Goal: Transaction & Acquisition: Download file/media

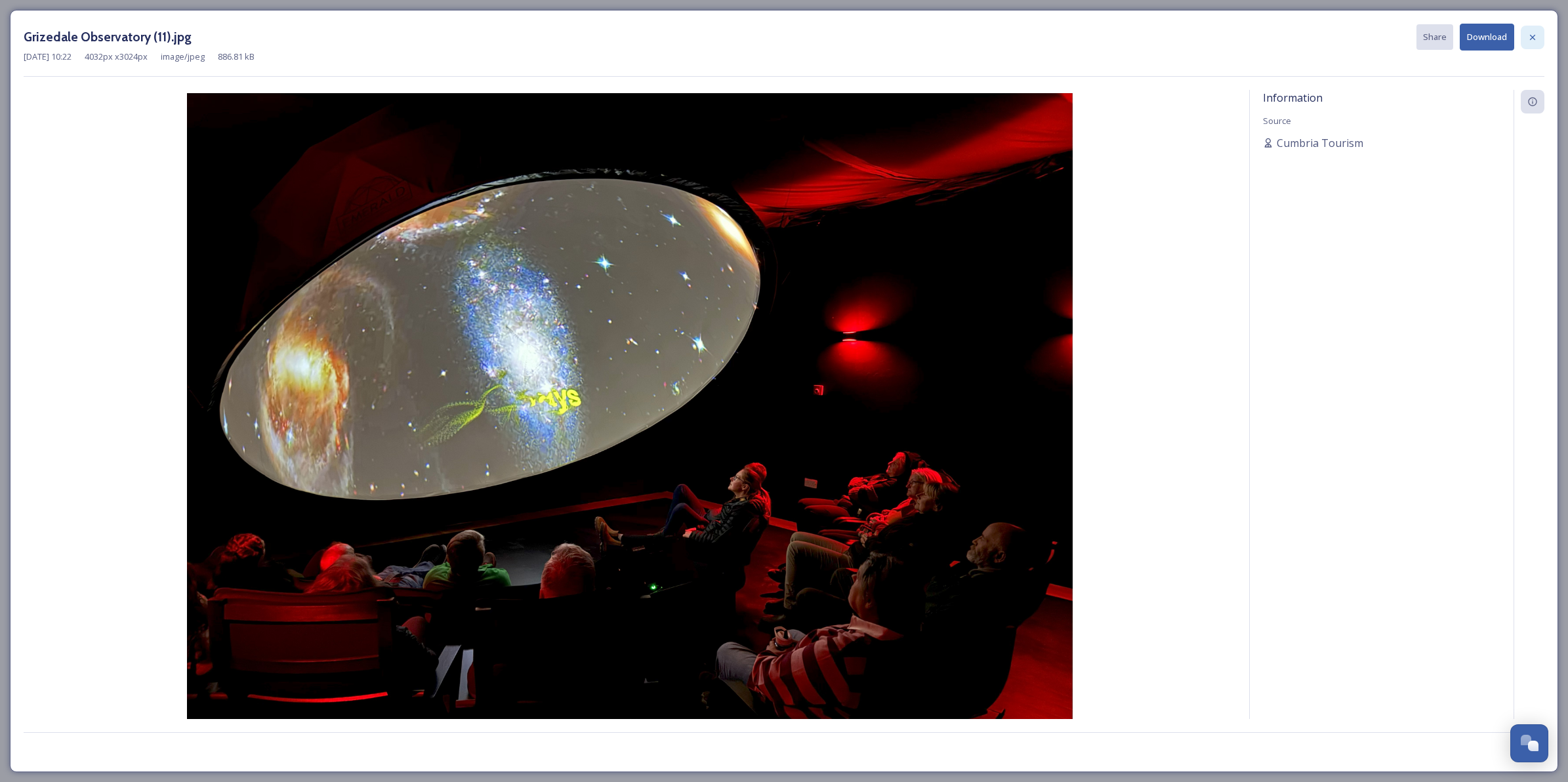
click at [1534, 39] on icon at bounding box center [1532, 36] width 5 height 5
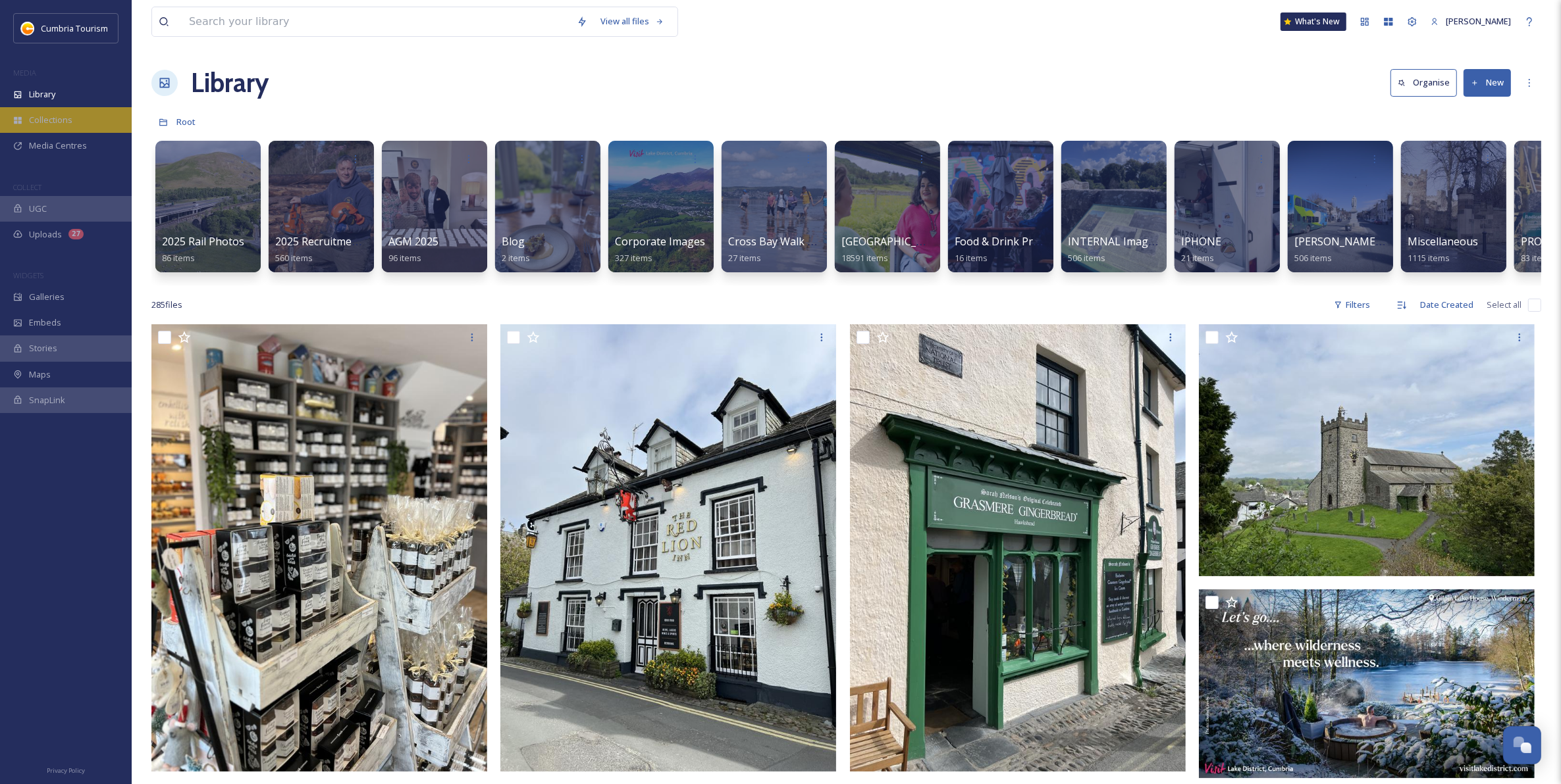
click at [62, 123] on span "Collections" at bounding box center [50, 119] width 43 height 13
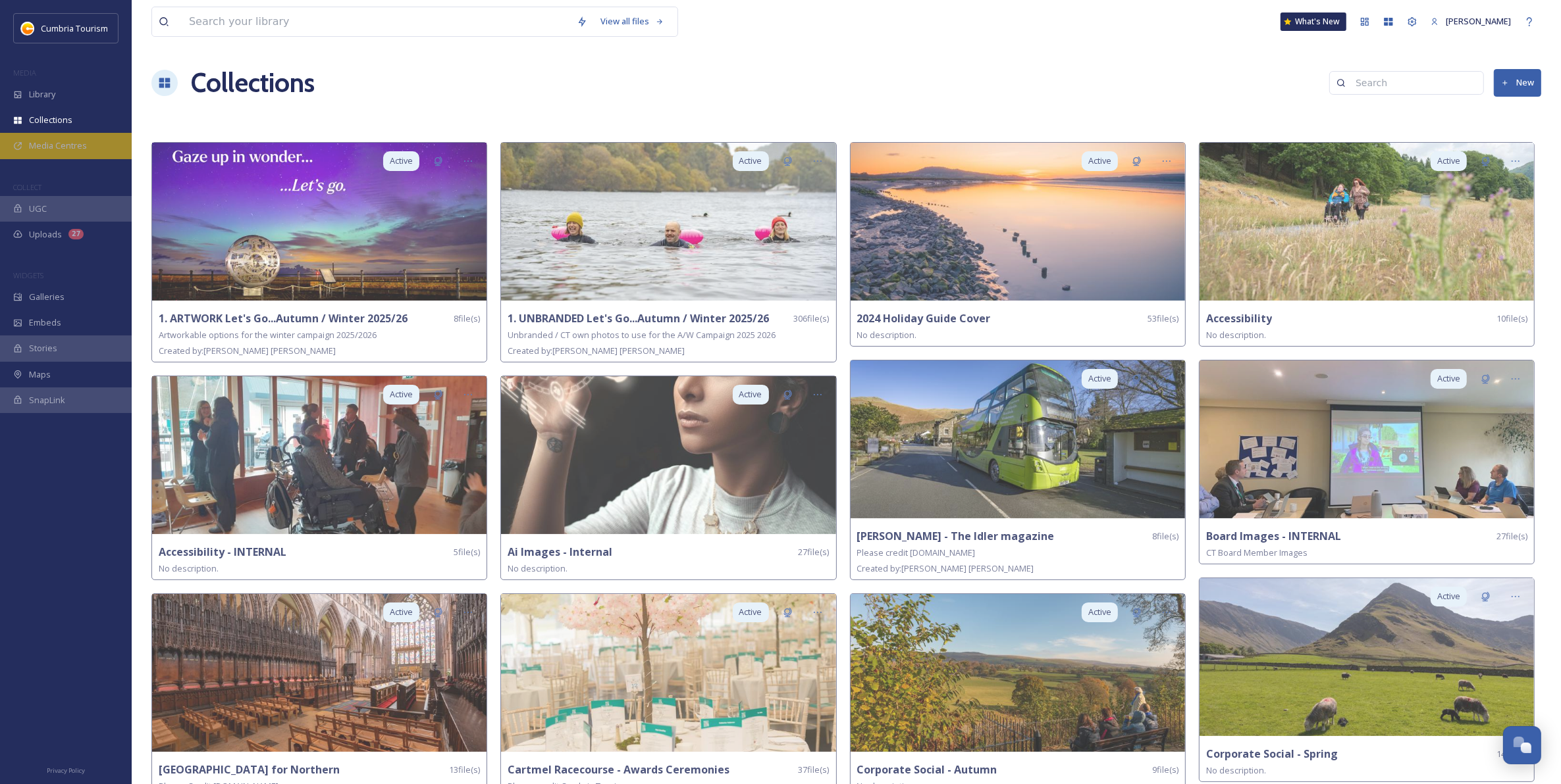
click at [92, 146] on div "Media Centres" at bounding box center [65, 146] width 131 height 26
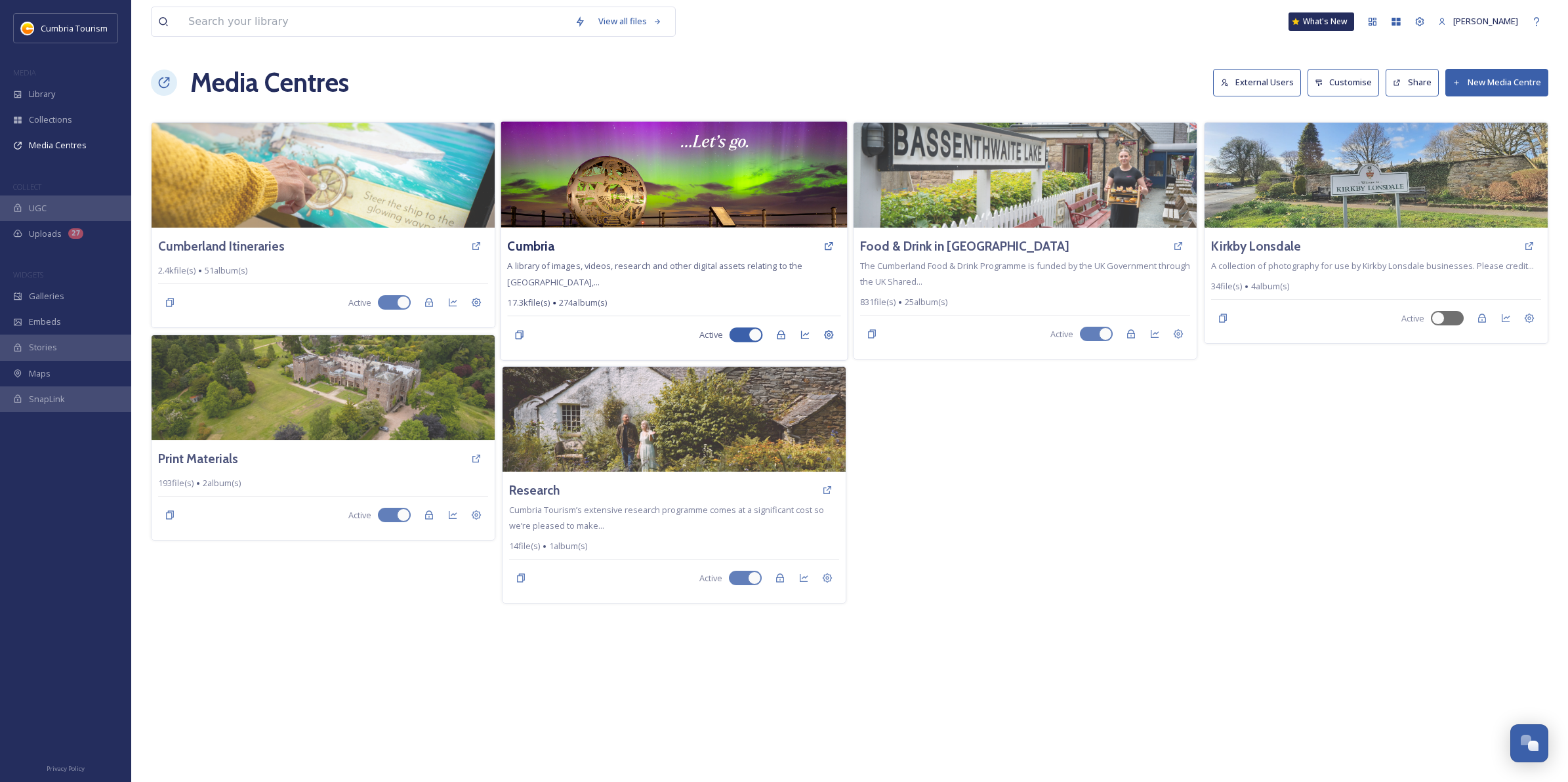
click at [673, 190] on img at bounding box center [673, 174] width 346 height 106
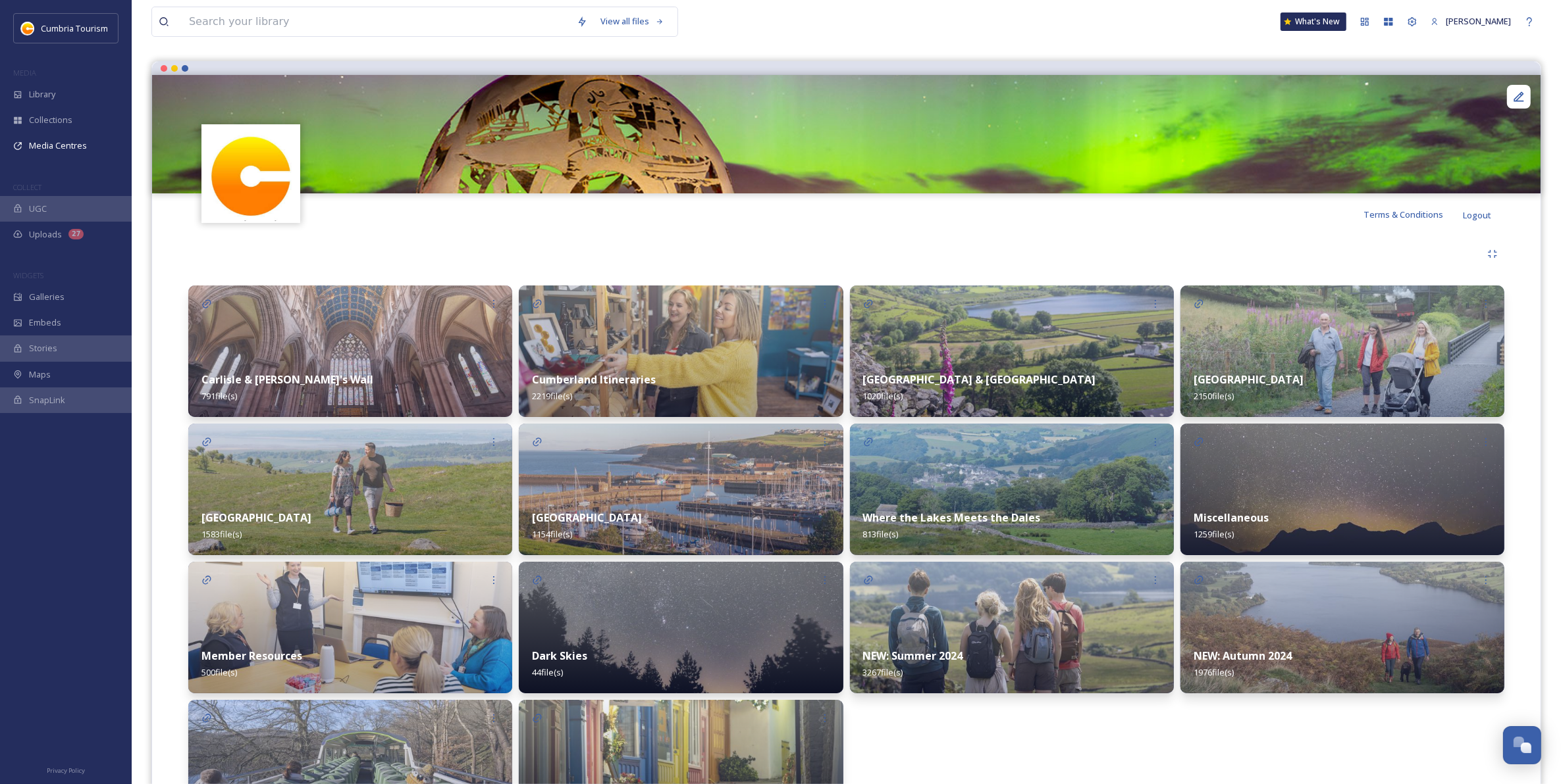
scroll to position [200, 0]
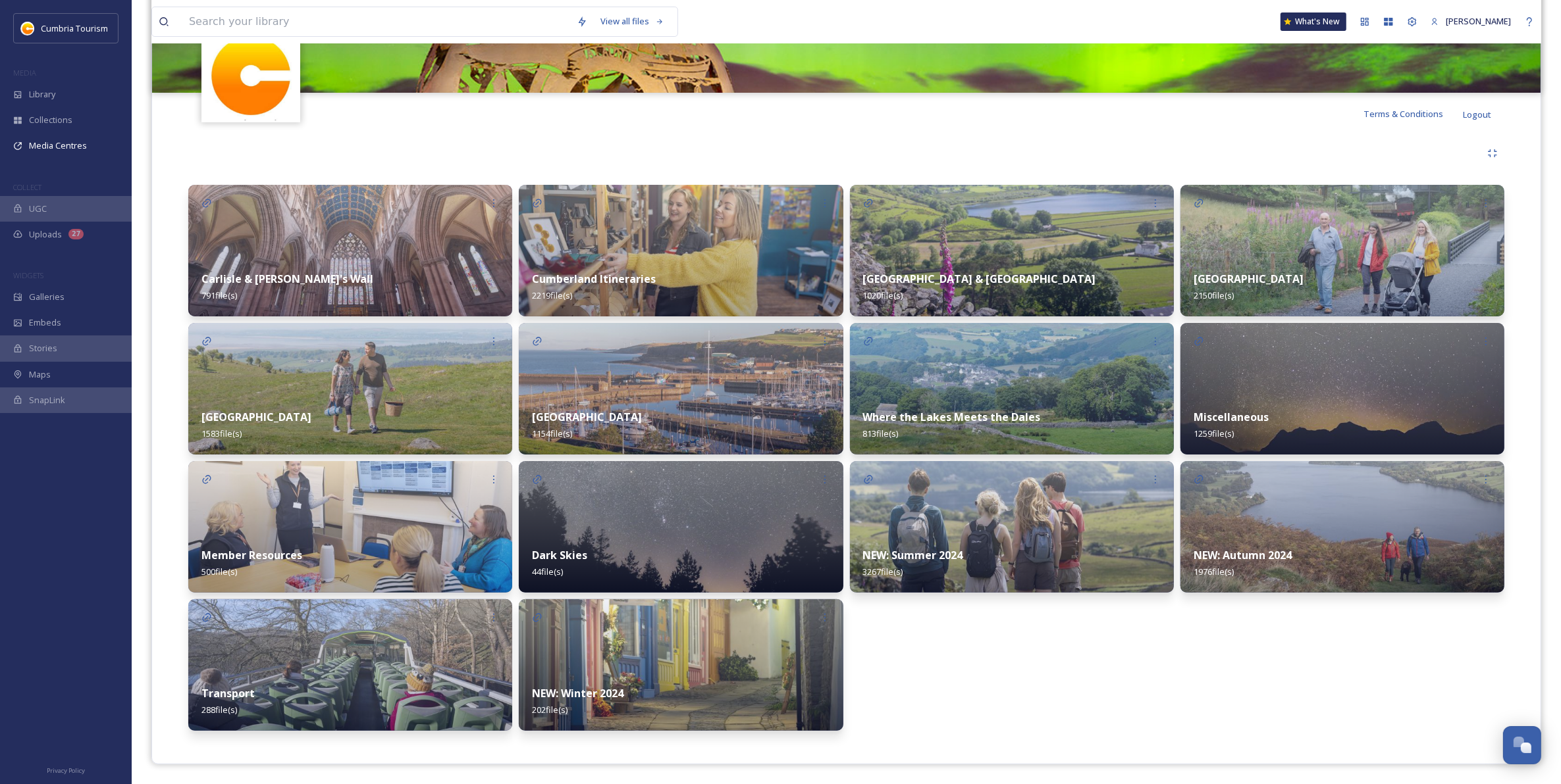
click at [1260, 526] on img at bounding box center [1343, 526] width 324 height 131
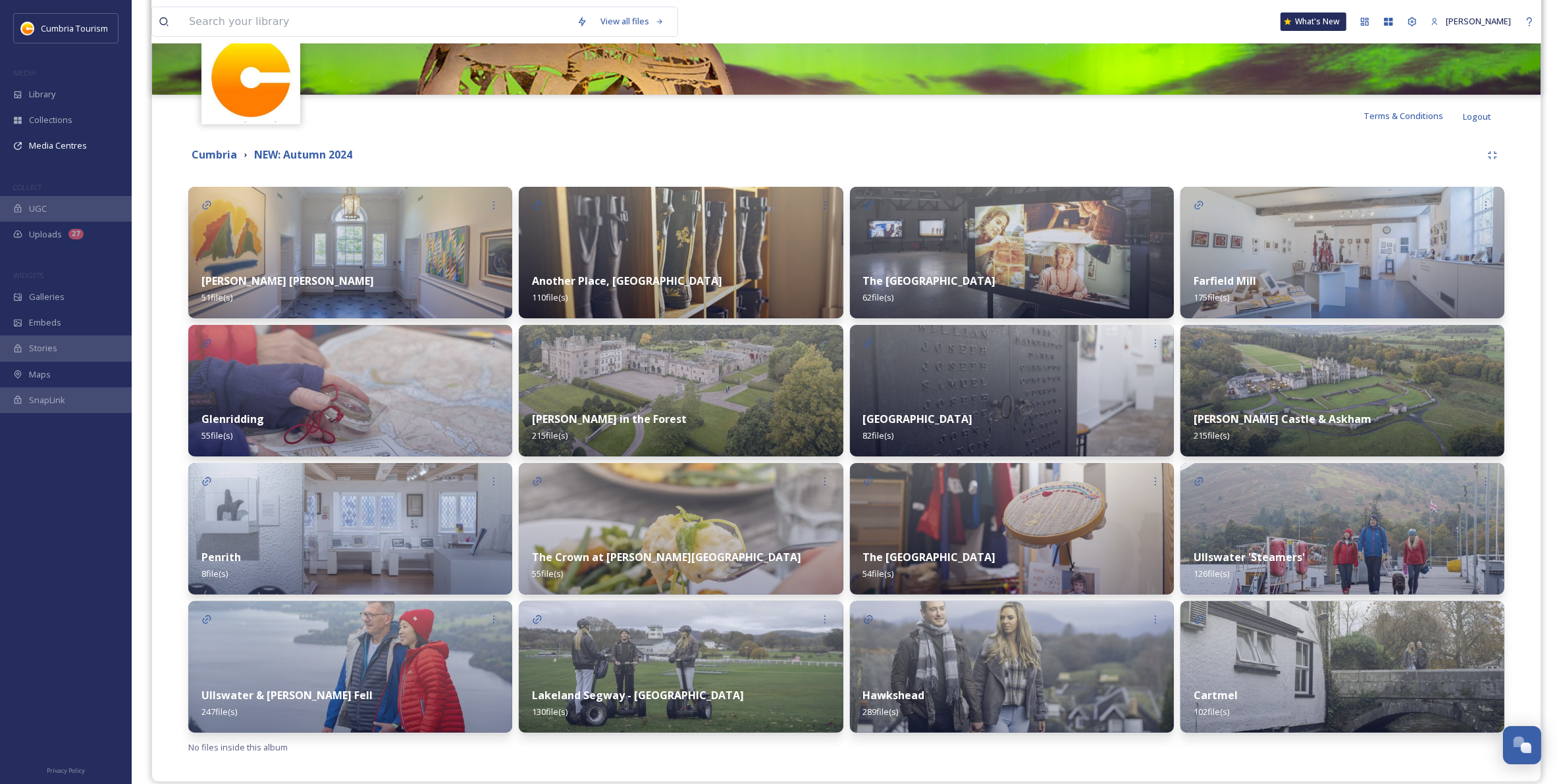
scroll to position [217, 0]
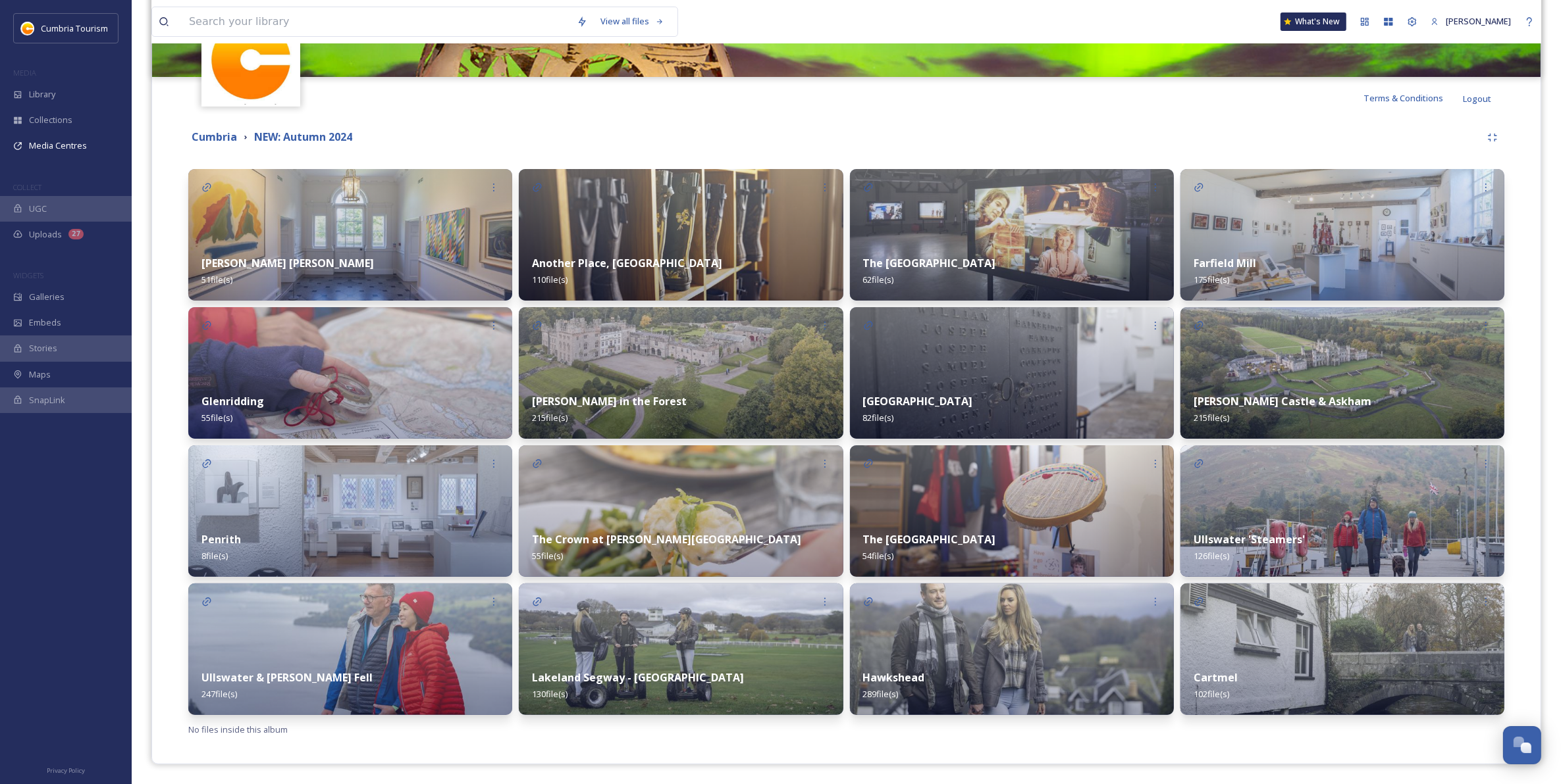
click at [1003, 675] on div "Hawkshead 289 file(s)" at bounding box center [1012, 685] width 324 height 58
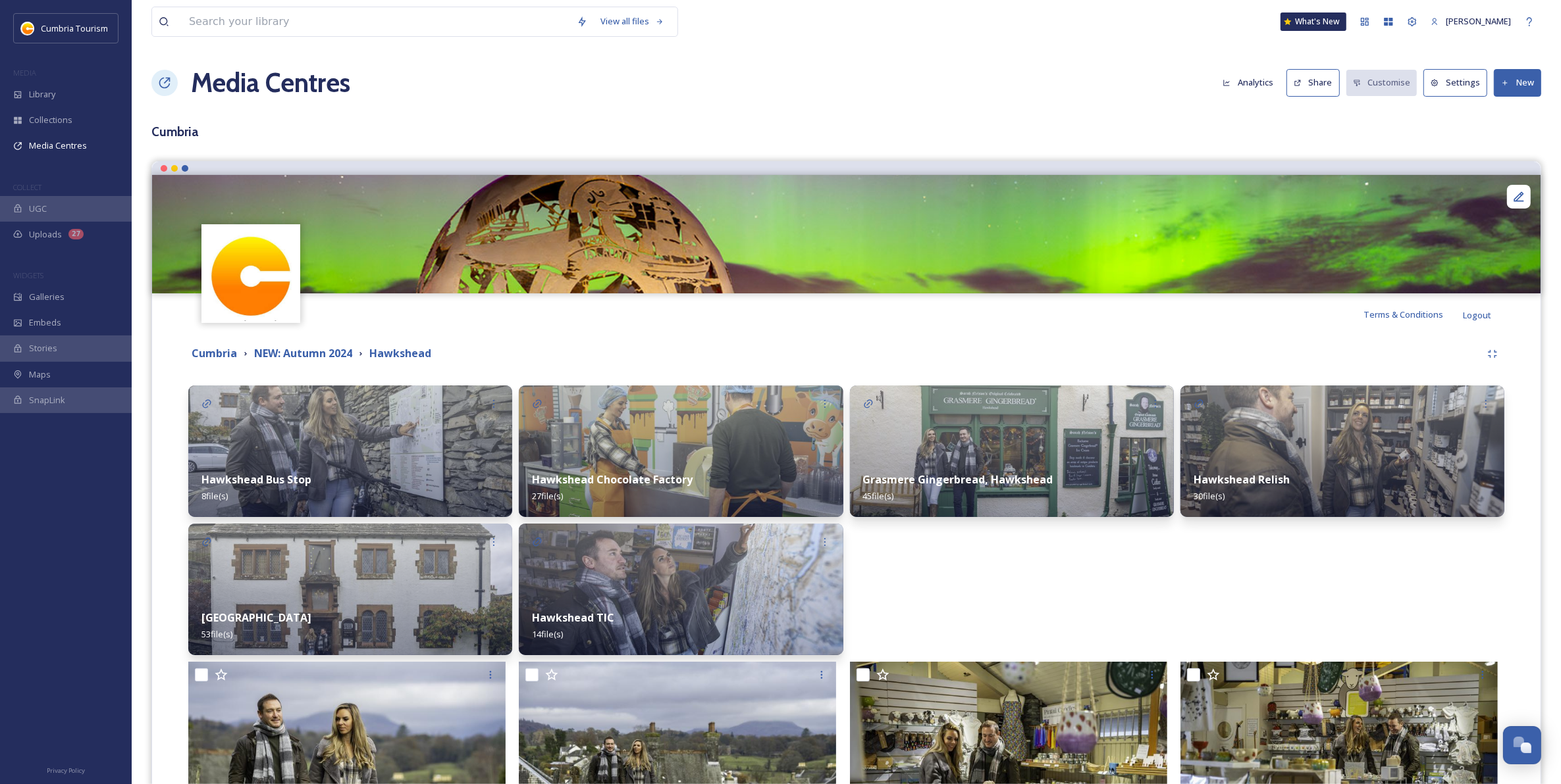
click at [416, 556] on img at bounding box center [351, 588] width 324 height 131
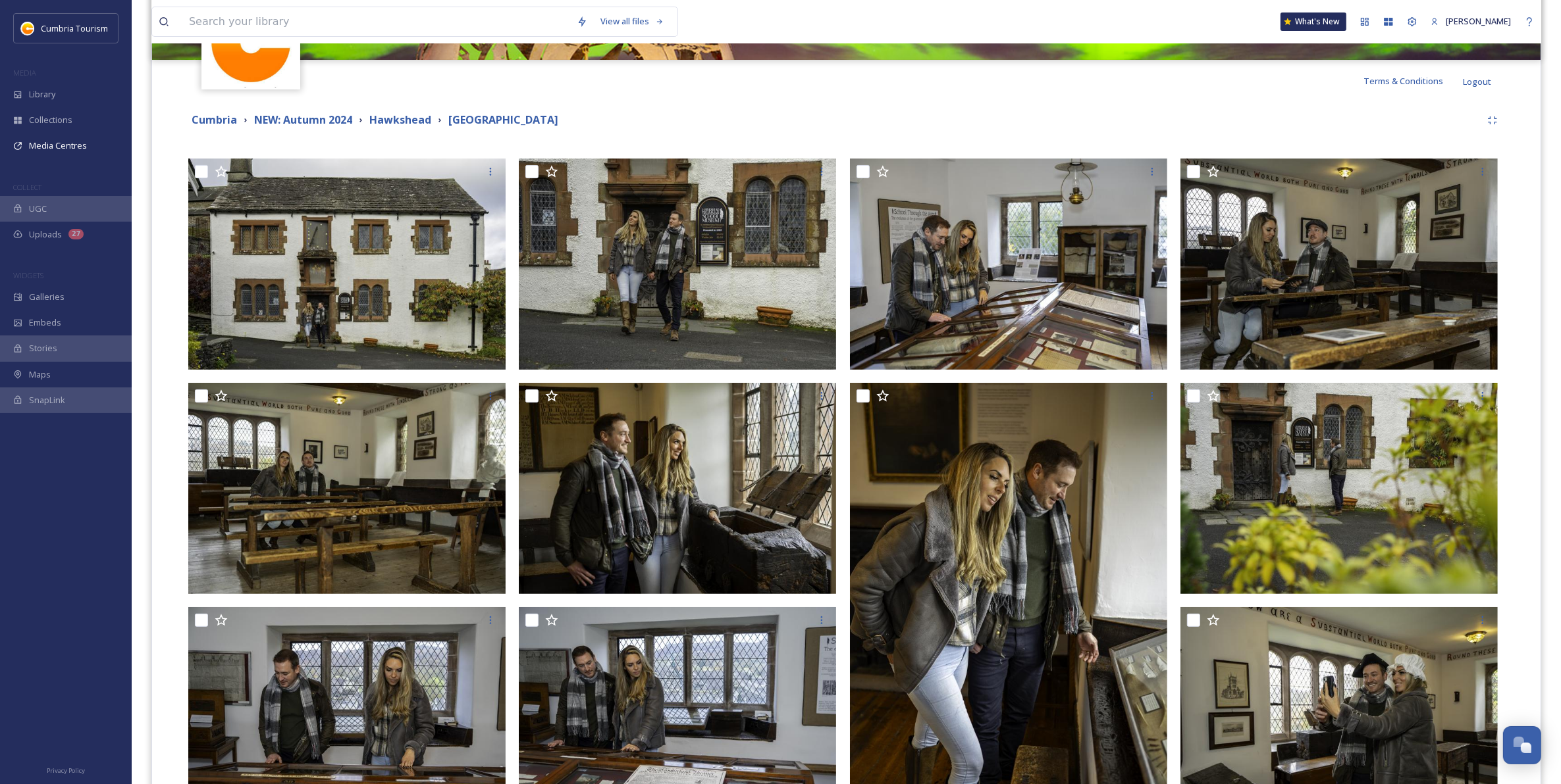
scroll to position [165, 0]
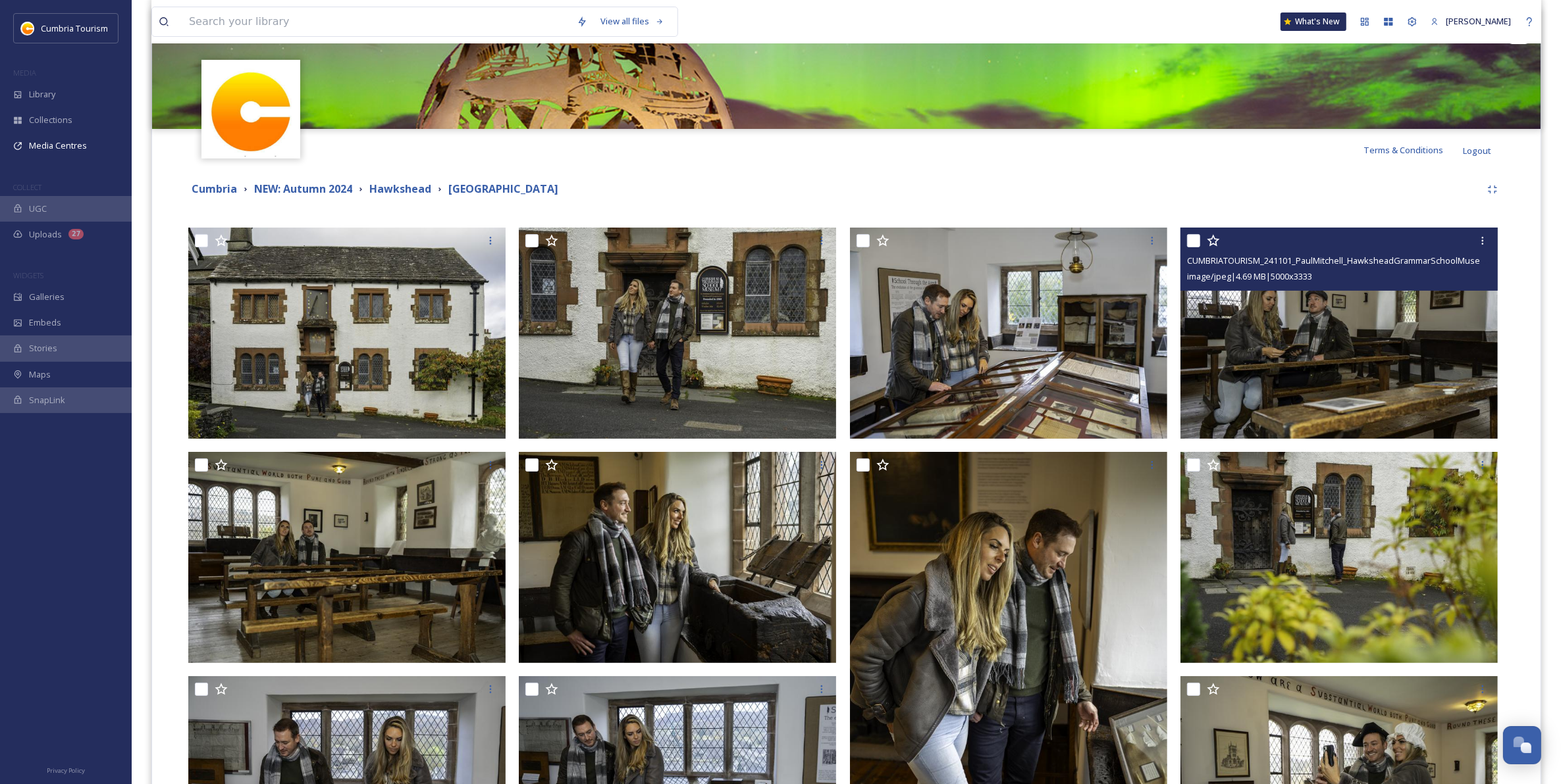
click at [1324, 356] on img at bounding box center [1339, 334] width 317 height 212
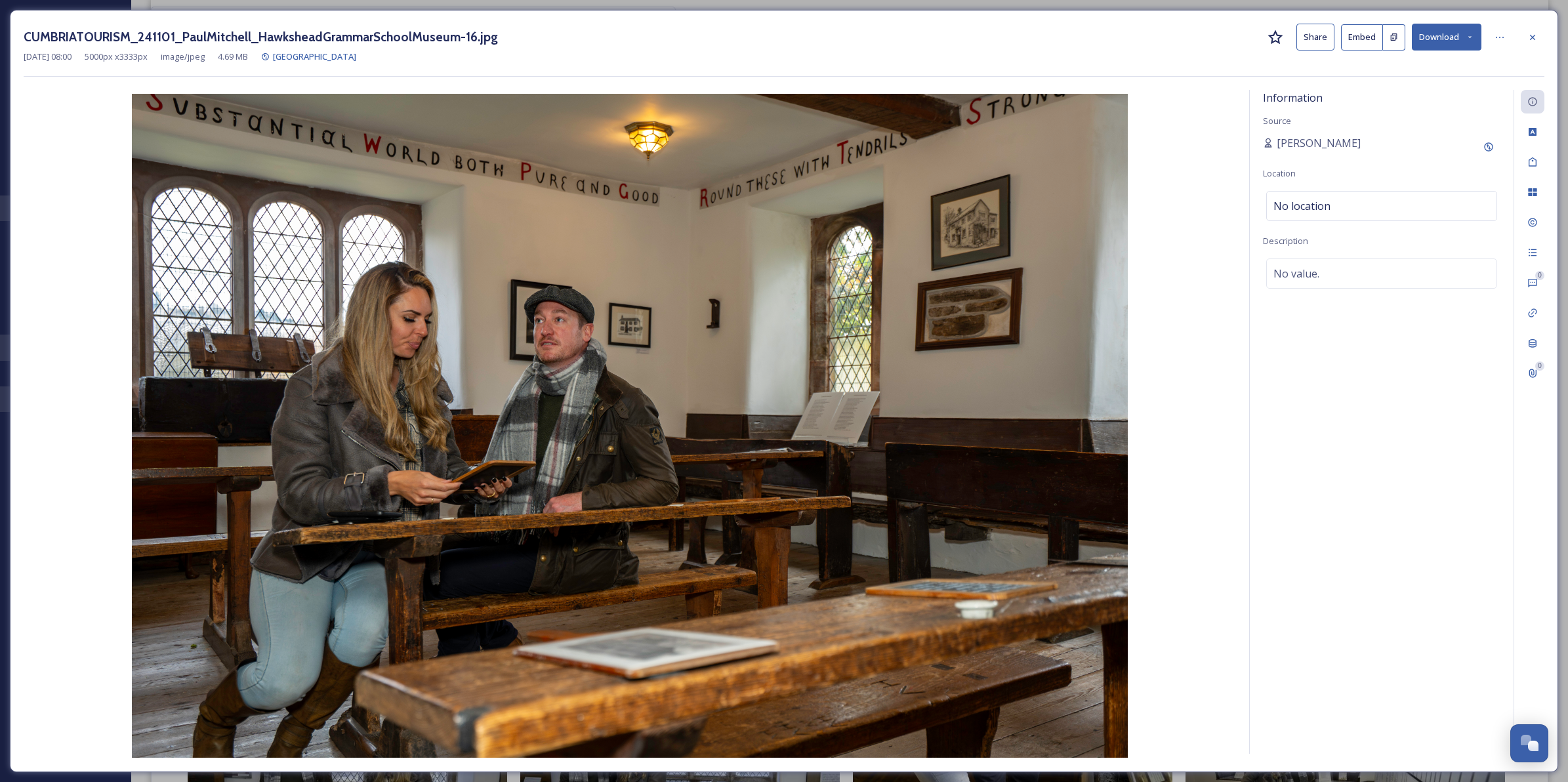
click at [1460, 44] on button "Download" at bounding box center [1446, 36] width 70 height 27
click at [1428, 67] on span "Download Original (5000 x 3333)" at bounding box center [1412, 67] width 124 height 13
click at [1537, 36] on icon at bounding box center [1532, 37] width 11 height 11
